Goal: Information Seeking & Learning: Learn about a topic

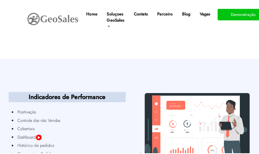
scroll to position [1539, 0]
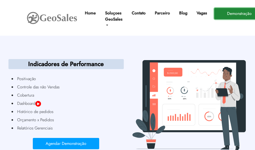
click at [239, 10] on button "Demonstração" at bounding box center [239, 13] width 50 height 11
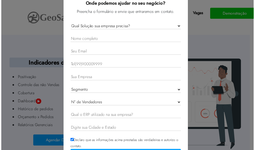
scroll to position [40, 0]
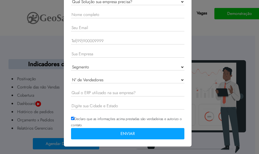
click at [206, 64] on div "× Onde podemos ajudar no seu negócio? Preencha o formulário e envie que entrare…" at bounding box center [129, 77] width 259 height 154
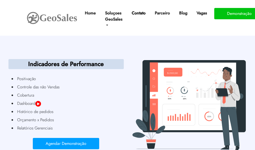
click at [138, 13] on link "Contato" at bounding box center [139, 13] width 18 height 10
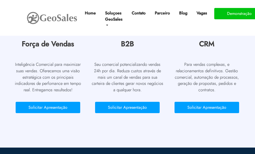
scroll to position [206, 0]
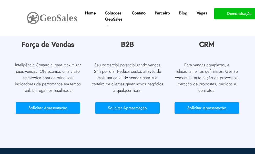
click at [91, 9] on link "Home" at bounding box center [90, 13] width 15 height 10
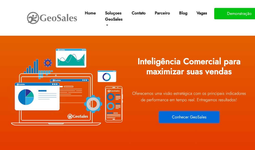
click at [182, 116] on button "Conhecer GeoSales" at bounding box center [189, 116] width 60 height 11
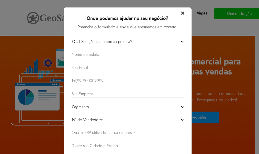
click at [182, 13] on span "×" at bounding box center [183, 12] width 4 height 9
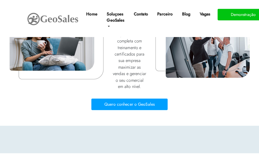
scroll to position [1795, 0]
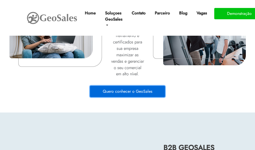
click at [144, 86] on button "Quero conhecer o GeoSales" at bounding box center [127, 91] width 75 height 11
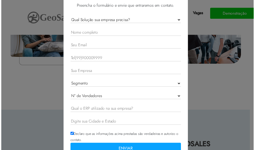
scroll to position [0, 0]
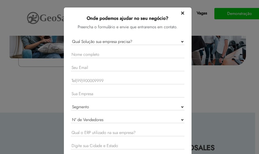
click at [181, 12] on span "×" at bounding box center [183, 12] width 4 height 9
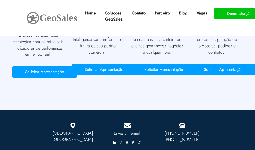
scroll to position [2400, 0]
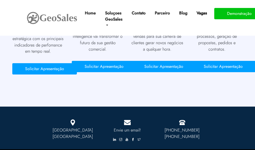
click at [203, 11] on link "Vagas" at bounding box center [202, 13] width 15 height 10
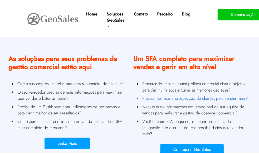
scroll to position [359, 0]
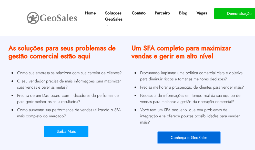
click at [173, 132] on button "Conheça o GeoSales" at bounding box center [189, 137] width 62 height 11
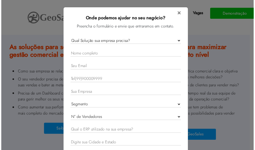
scroll to position [40, 0]
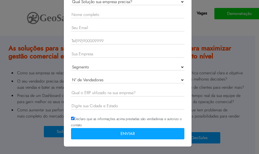
click at [212, 40] on div "× Onde podemos ajudar no seu negócio? Preencha o formulário e envie que entrare…" at bounding box center [129, 77] width 259 height 154
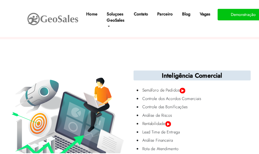
scroll to position [744, 0]
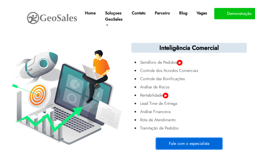
click at [197, 138] on button "Fale com o especialista" at bounding box center [189, 143] width 66 height 11
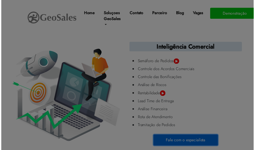
scroll to position [0, 0]
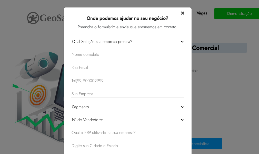
click at [181, 14] on span "×" at bounding box center [183, 12] width 4 height 9
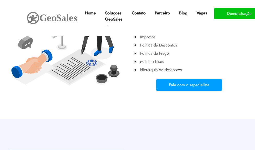
scroll to position [1154, 0]
